Goal: Use online tool/utility: Utilize a website feature to perform a specific function

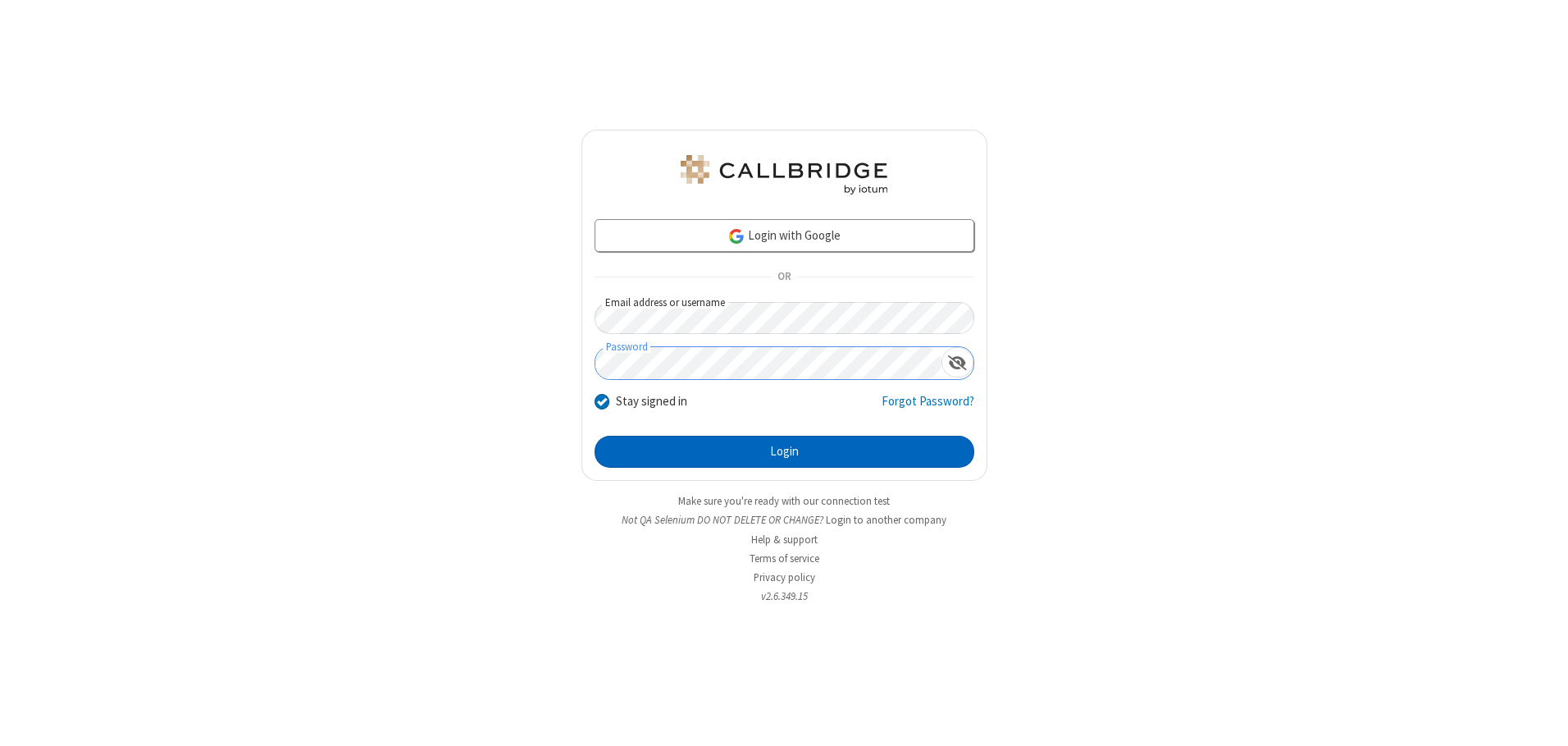
click at [784, 451] on button "Login" at bounding box center [784, 451] width 379 height 33
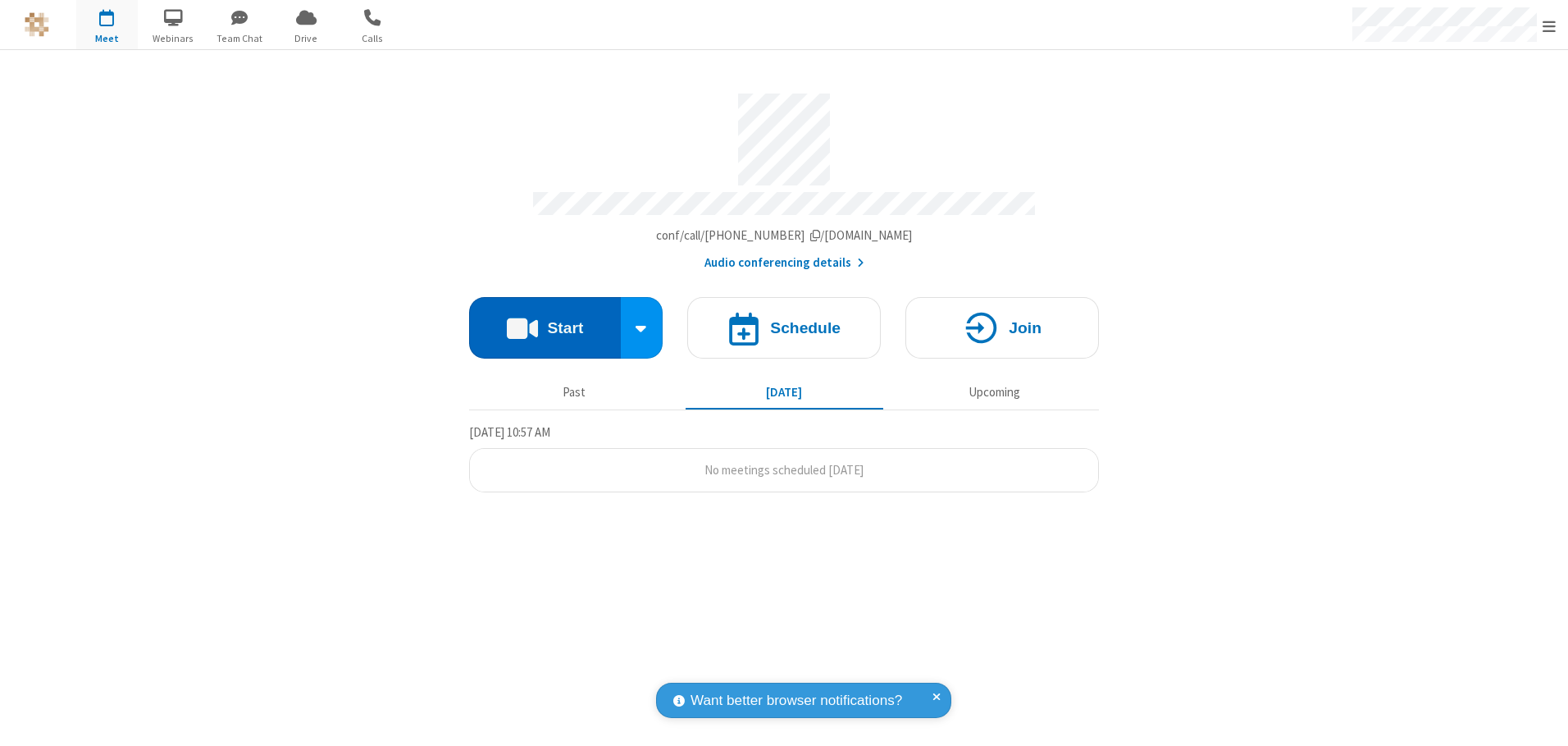
click at [545, 322] on button "Start" at bounding box center [545, 327] width 152 height 61
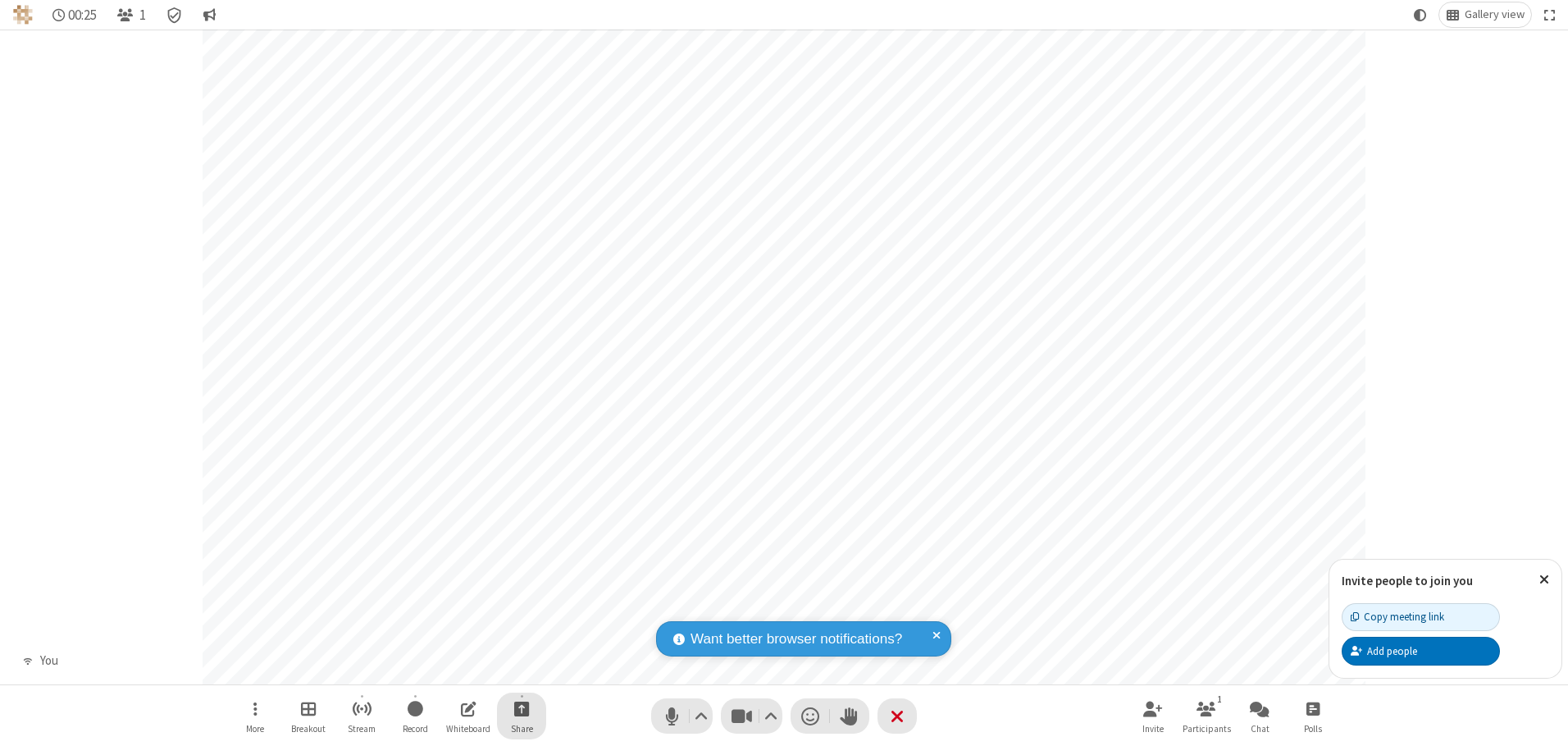
click at [522, 708] on span "Start sharing" at bounding box center [522, 708] width 16 height 21
click at [455, 669] on span "Share my screen" at bounding box center [456, 670] width 19 height 14
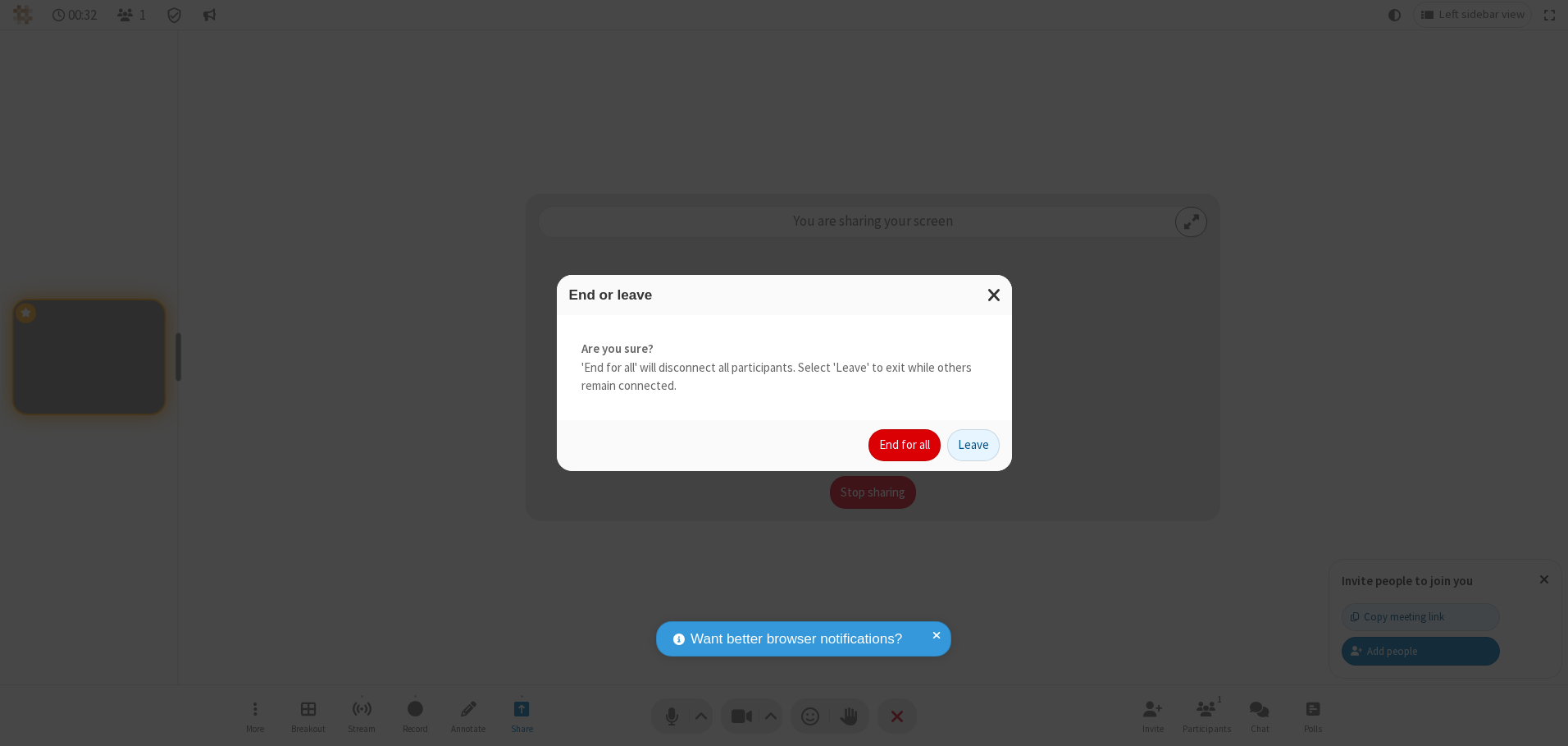
click at [905, 445] on button "End for all" at bounding box center [904, 445] width 72 height 33
